Goal: Information Seeking & Learning: Understand process/instructions

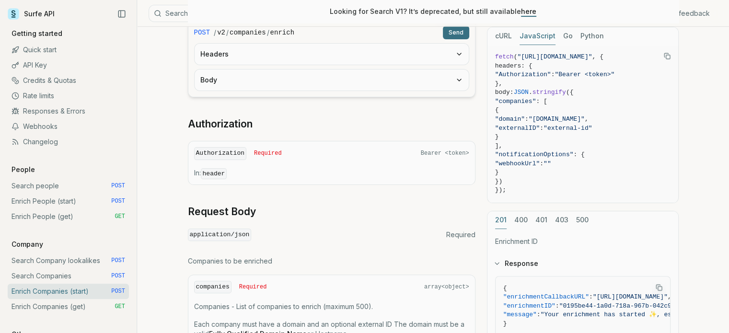
scroll to position [48, 0]
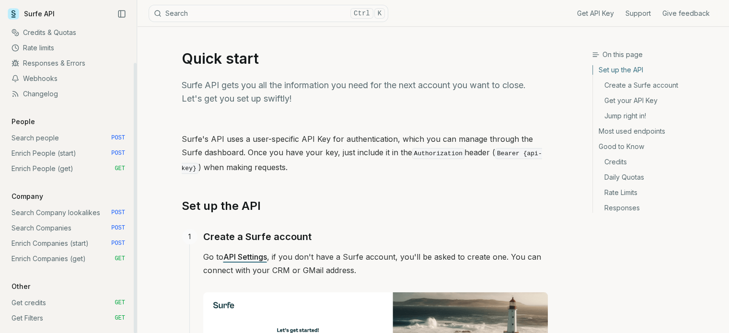
scroll to position [96, 0]
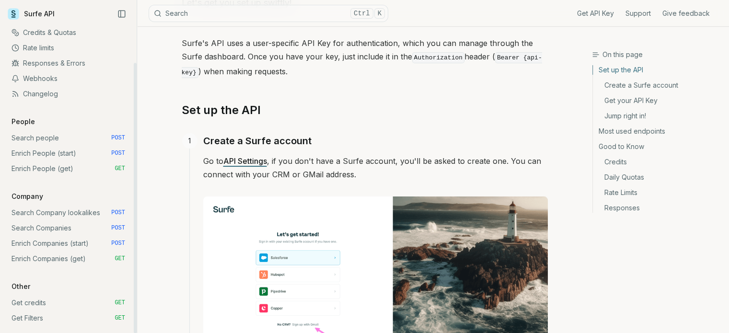
click at [91, 260] on link "Enrich Companies (get) GET" at bounding box center [68, 258] width 121 height 15
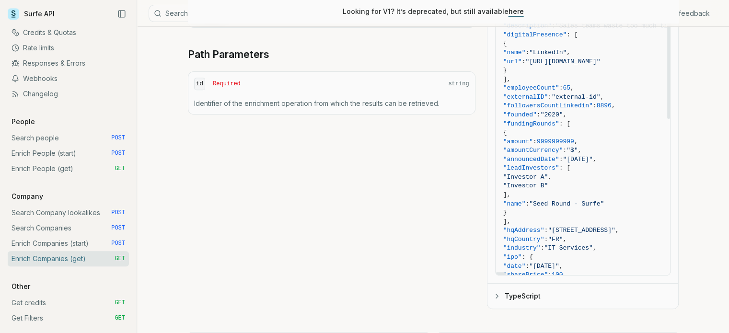
scroll to position [287, 0]
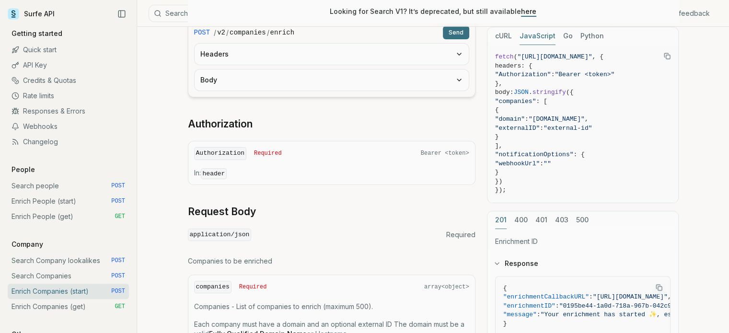
scroll to position [48, 0]
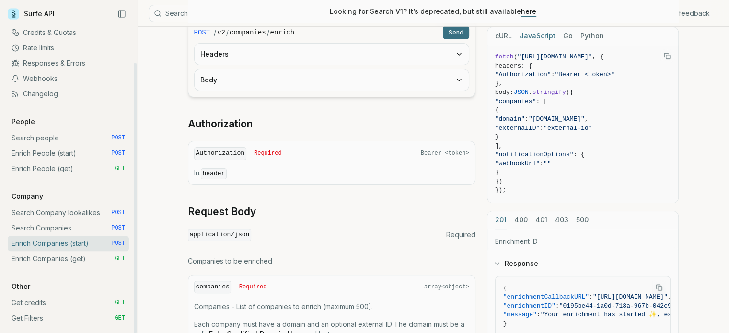
click at [89, 155] on link "Enrich People (start) POST" at bounding box center [68, 153] width 121 height 15
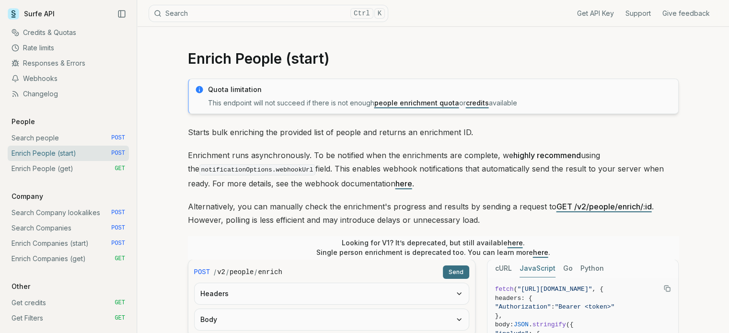
scroll to position [96, 0]
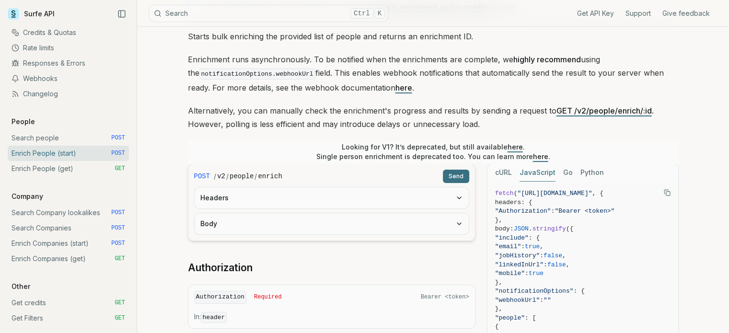
click at [307, 220] on button "Body" at bounding box center [331, 223] width 274 height 21
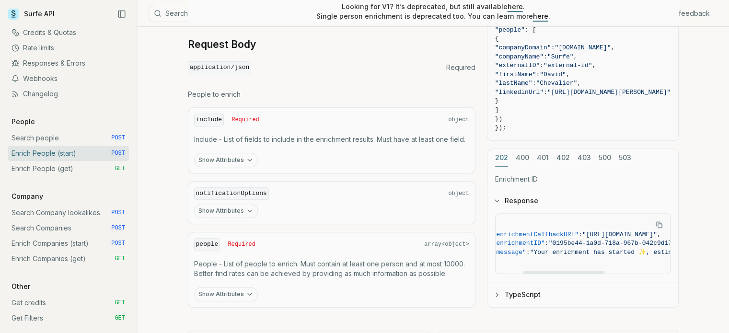
scroll to position [0, 0]
drag, startPoint x: 556, startPoint y: 267, endPoint x: 505, endPoint y: 262, distance: 51.0
click at [505, 271] on div at bounding box center [535, 272] width 81 height 3
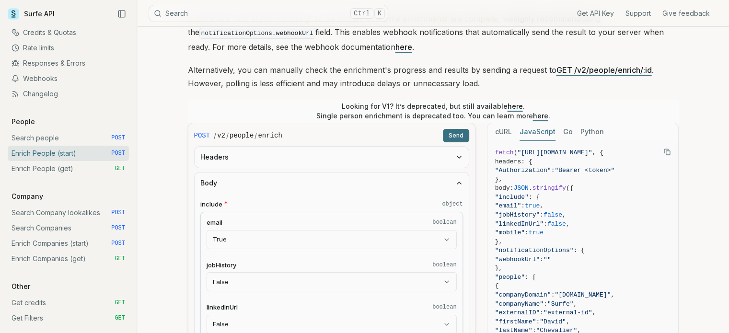
scroll to position [192, 0]
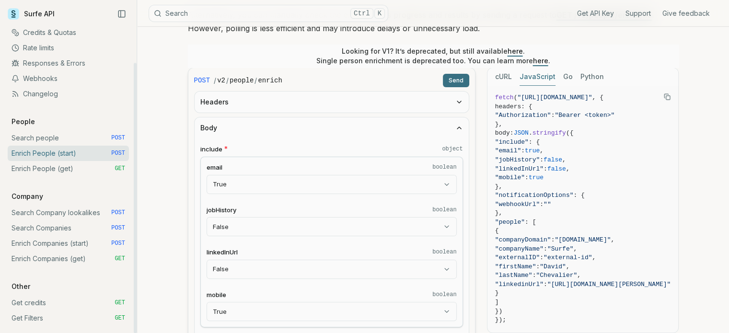
click at [68, 172] on link "Enrich People (get) GET" at bounding box center [68, 168] width 121 height 15
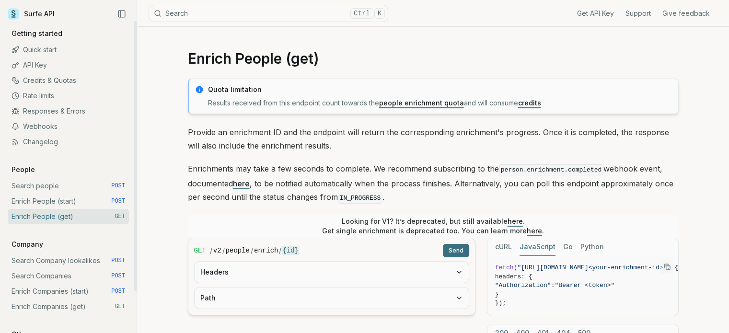
click at [67, 203] on link "Enrich People (start) POST" at bounding box center [68, 201] width 121 height 15
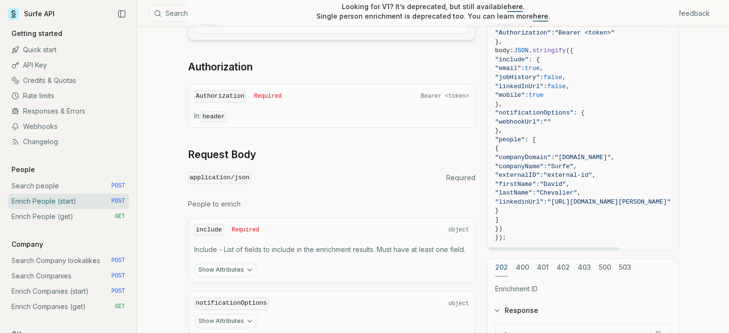
scroll to position [354, 0]
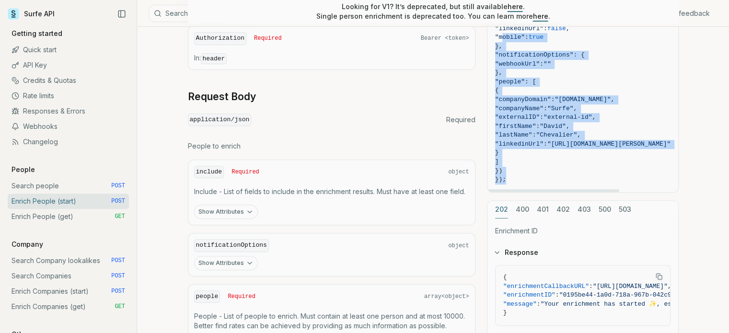
drag, startPoint x: 525, startPoint y: 177, endPoint x: 500, endPoint y: 34, distance: 145.4
click at [500, 34] on code "fetch ( "https://api.surfe.com/v2/people/enrich" , { headers: { "Authorization"…" at bounding box center [583, 68] width 176 height 231
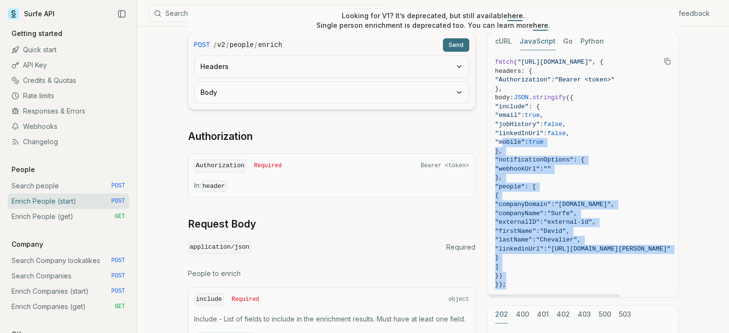
scroll to position [211, 0]
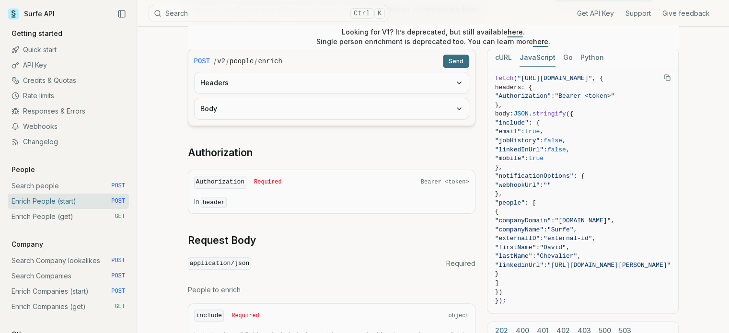
click at [159, 86] on div "Enrich People (start) Quota limitation This endpoint will not succeed if there …" at bounding box center [433, 197] width 592 height 762
click at [77, 305] on link "Enrich Companies (get) GET" at bounding box center [68, 306] width 121 height 15
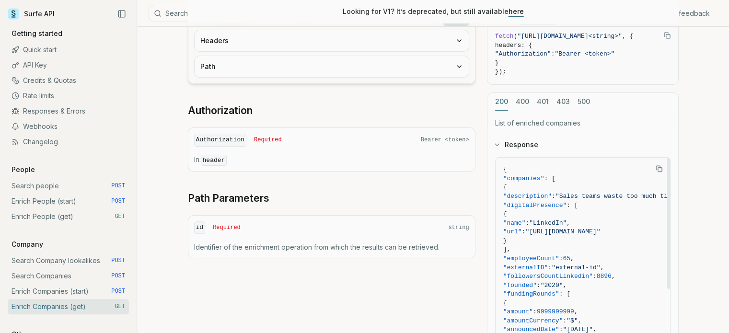
scroll to position [96, 0]
